Goal: Task Accomplishment & Management: Use online tool/utility

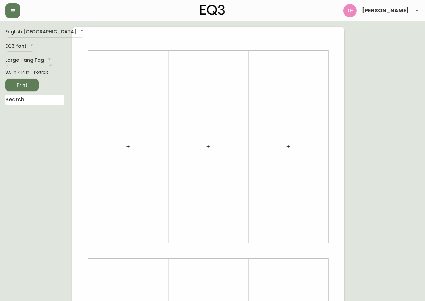
click at [42, 63] on body "[PERSON_NAME] English Canada en_CA EQ3 font EQ3 Large Hang Tag large 8.5 in × 1…" at bounding box center [212, 237] width 425 height 475
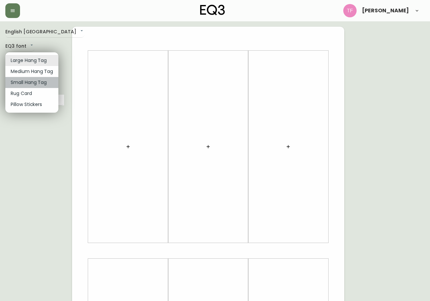
click at [24, 80] on li "Small Hang Tag" at bounding box center [31, 82] width 53 height 11
type input "small"
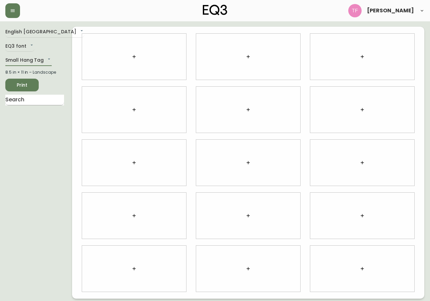
click at [38, 95] on input "text" at bounding box center [34, 100] width 59 height 11
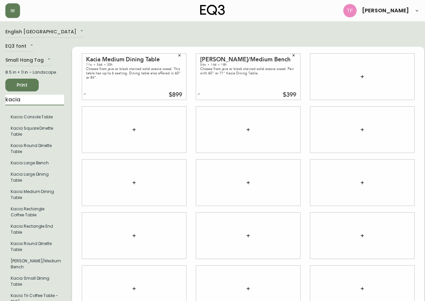
drag, startPoint x: 27, startPoint y: 104, endPoint x: -3, endPoint y: 104, distance: 29.4
click at [0, 104] on html "[PERSON_NAME] English Canada en_CA EQ3 font EQ3 Small Hang Tag small 8.5 in × 1…" at bounding box center [212, 169] width 425 height 339
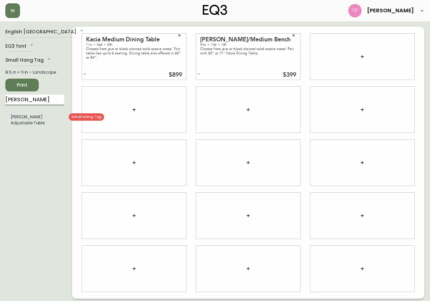
type input "[PERSON_NAME]"
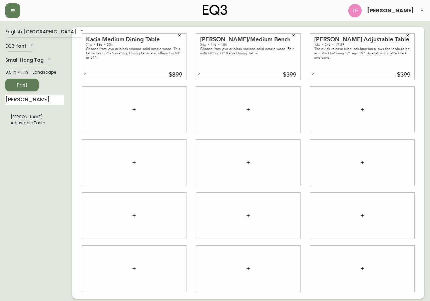
drag, startPoint x: 22, startPoint y: 99, endPoint x: -3, endPoint y: 93, distance: 25.1
click at [0, 93] on html "[PERSON_NAME] English Canada en_CA EQ3 font EQ3 Small Hang Tag small 8.5 in × 1…" at bounding box center [215, 149] width 430 height 299
drag, startPoint x: 23, startPoint y: 82, endPoint x: 32, endPoint y: 83, distance: 9.4
click at [23, 83] on span "Print" at bounding box center [22, 85] width 23 height 8
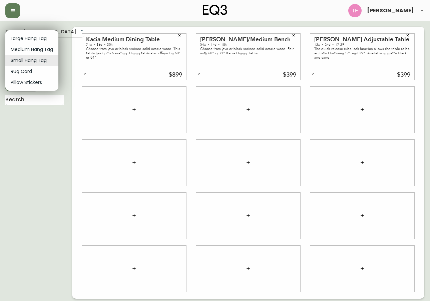
click at [23, 62] on body "[PERSON_NAME] English Canada en_CA EQ3 font EQ3 Small Hang Tag small 8.5 in × 1…" at bounding box center [215, 149] width 430 height 299
click at [27, 40] on li "Large Hang Tag" at bounding box center [31, 38] width 53 height 11
type input "large"
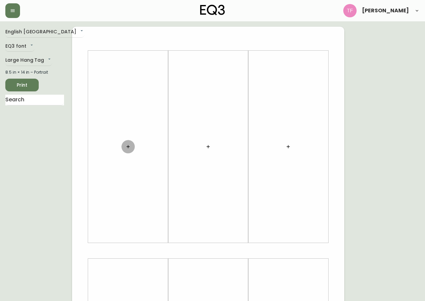
click at [126, 143] on button "button" at bounding box center [127, 146] width 13 height 13
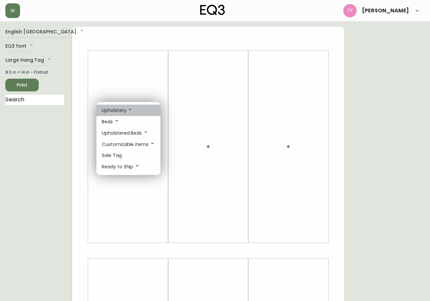
click at [124, 110] on p "Upholstery" at bounding box center [117, 110] width 31 height 7
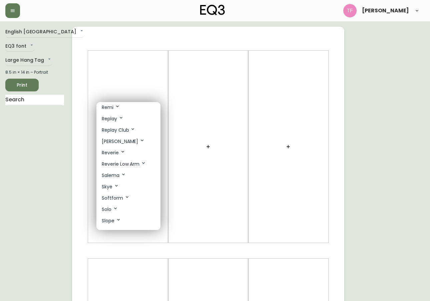
scroll to position [267, 0]
click at [116, 143] on p "Remi" at bounding box center [111, 140] width 18 height 7
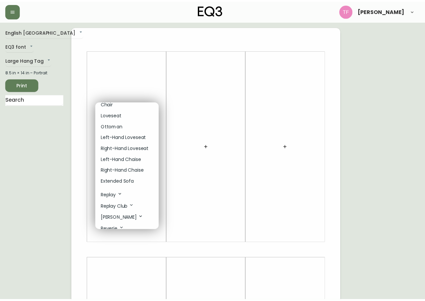
scroll to position [334, 0]
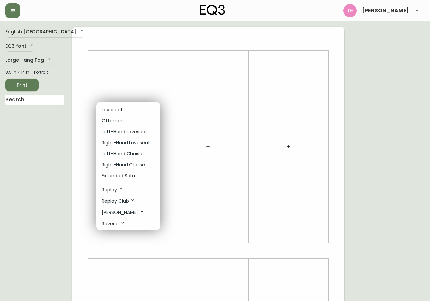
click at [115, 176] on p "Extended Sofa" at bounding box center [118, 175] width 33 height 7
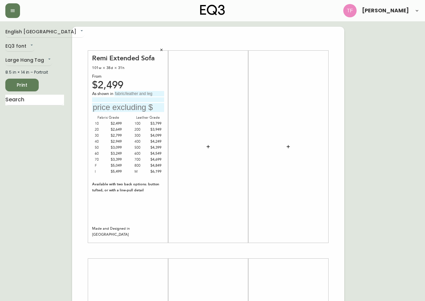
click at [162, 48] on icon "button" at bounding box center [161, 50] width 4 height 4
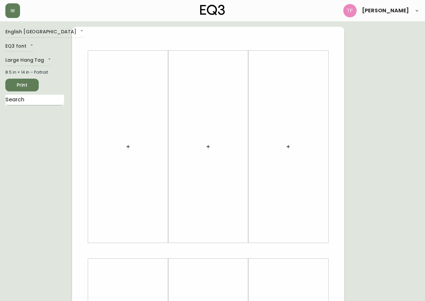
click at [48, 97] on input "text" at bounding box center [34, 100] width 59 height 11
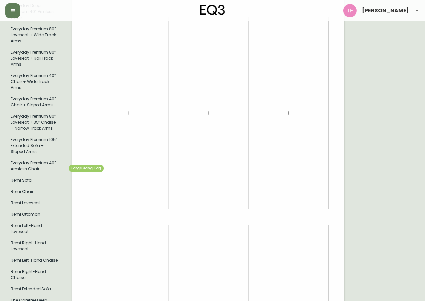
type input "remi"
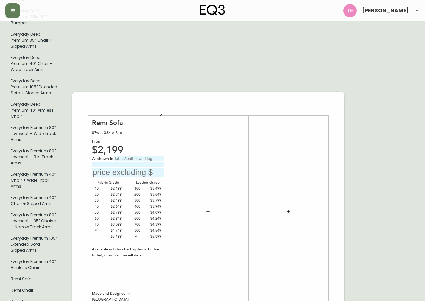
scroll to position [234, 0]
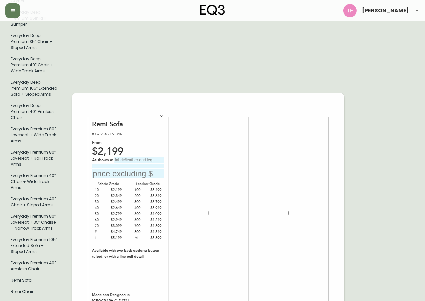
click at [128, 157] on input "text" at bounding box center [139, 159] width 50 height 5
type input "Paloma Hemp"
click at [121, 169] on input "text" at bounding box center [128, 173] width 72 height 9
type input "$4249"
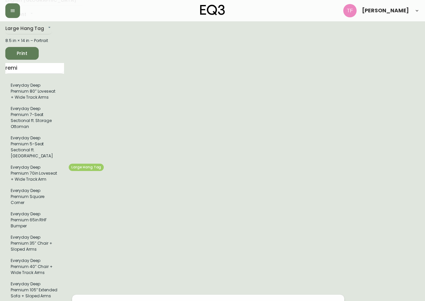
scroll to position [0, 0]
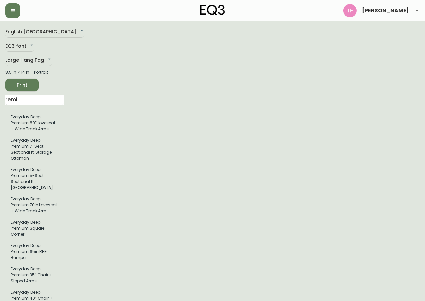
drag, startPoint x: 29, startPoint y: 101, endPoint x: -3, endPoint y: 101, distance: 31.4
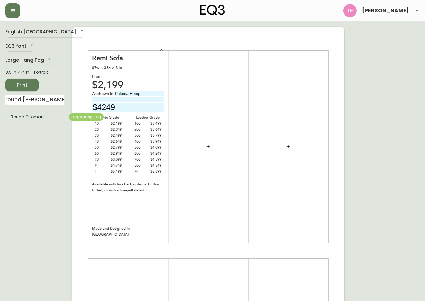
type input "round [PERSON_NAME]"
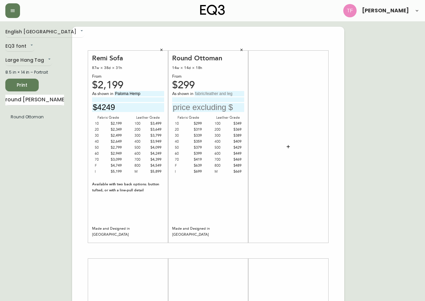
click at [212, 96] on div "As shown in" at bounding box center [208, 94] width 72 height 6
click at [212, 92] on input "text" at bounding box center [220, 93] width 50 height 5
type input "[PERSON_NAME] Night Blue"
click at [203, 108] on input "text" at bounding box center [208, 107] width 72 height 9
type input "$419"
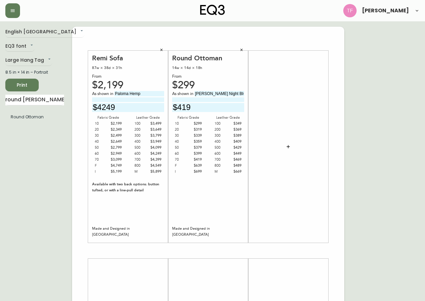
click at [374, 80] on div "English [GEOGRAPHIC_DATA] en_CA EQ3 font EQ3 Large Hang Tag large 8.5 in × 14 i…" at bounding box center [212, 251] width 414 height 448
click at [21, 86] on span "Print" at bounding box center [22, 85] width 23 height 8
